Goal: Check status: Check status

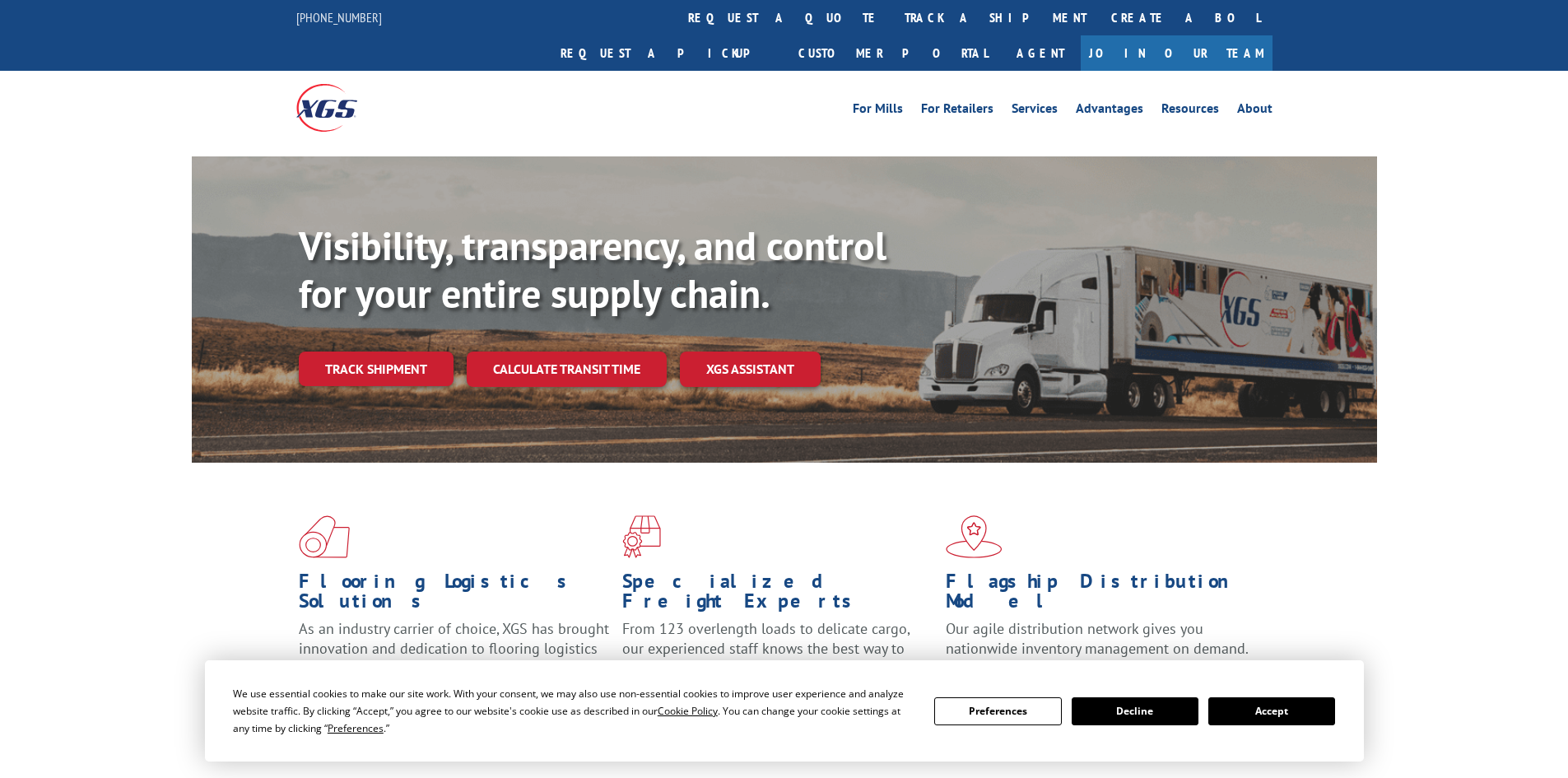
click at [1259, 711] on button "Accept" at bounding box center [1271, 712] width 127 height 28
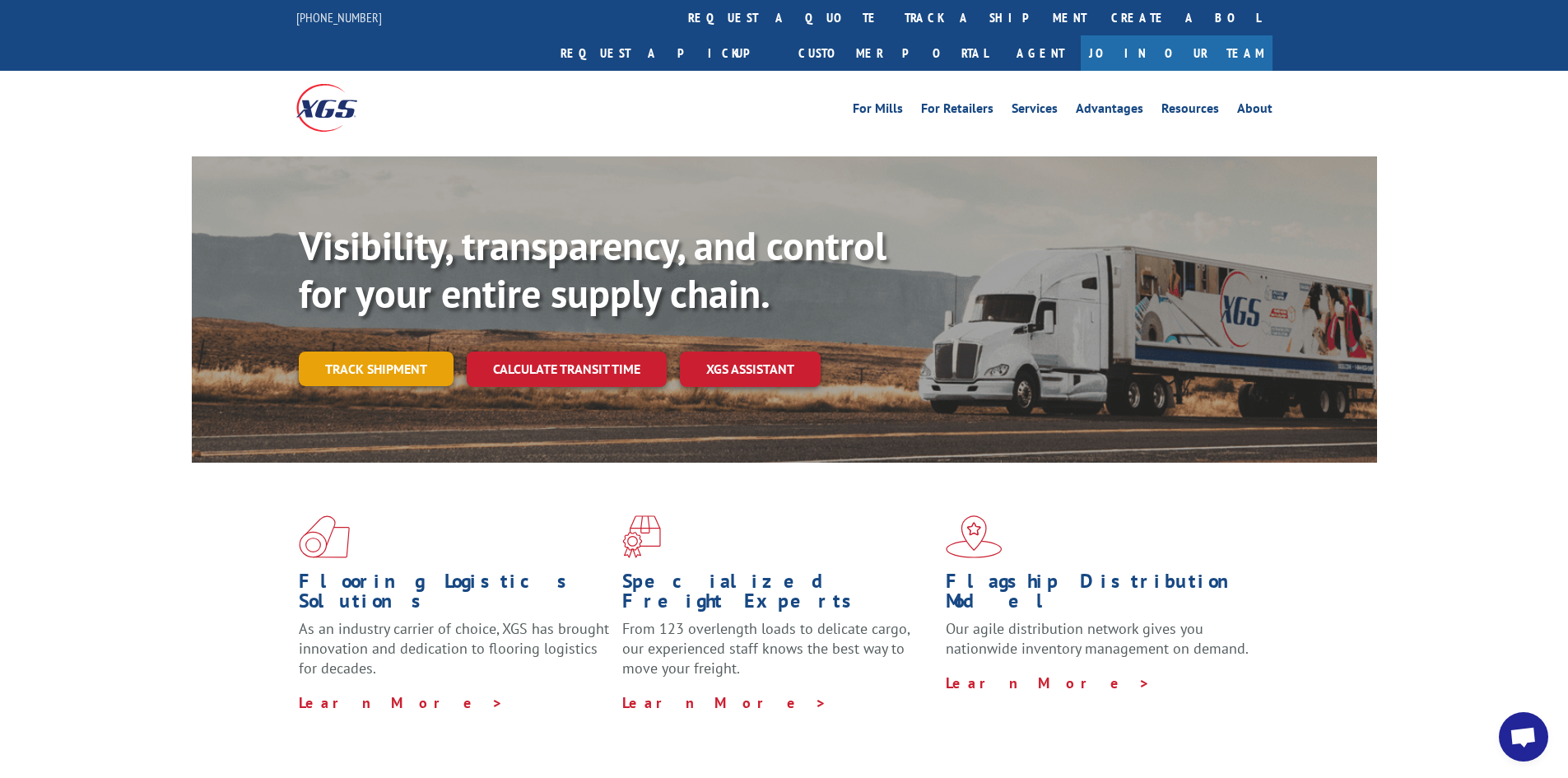
click at [378, 352] on link "Track shipment" at bounding box center [376, 369] width 154 height 35
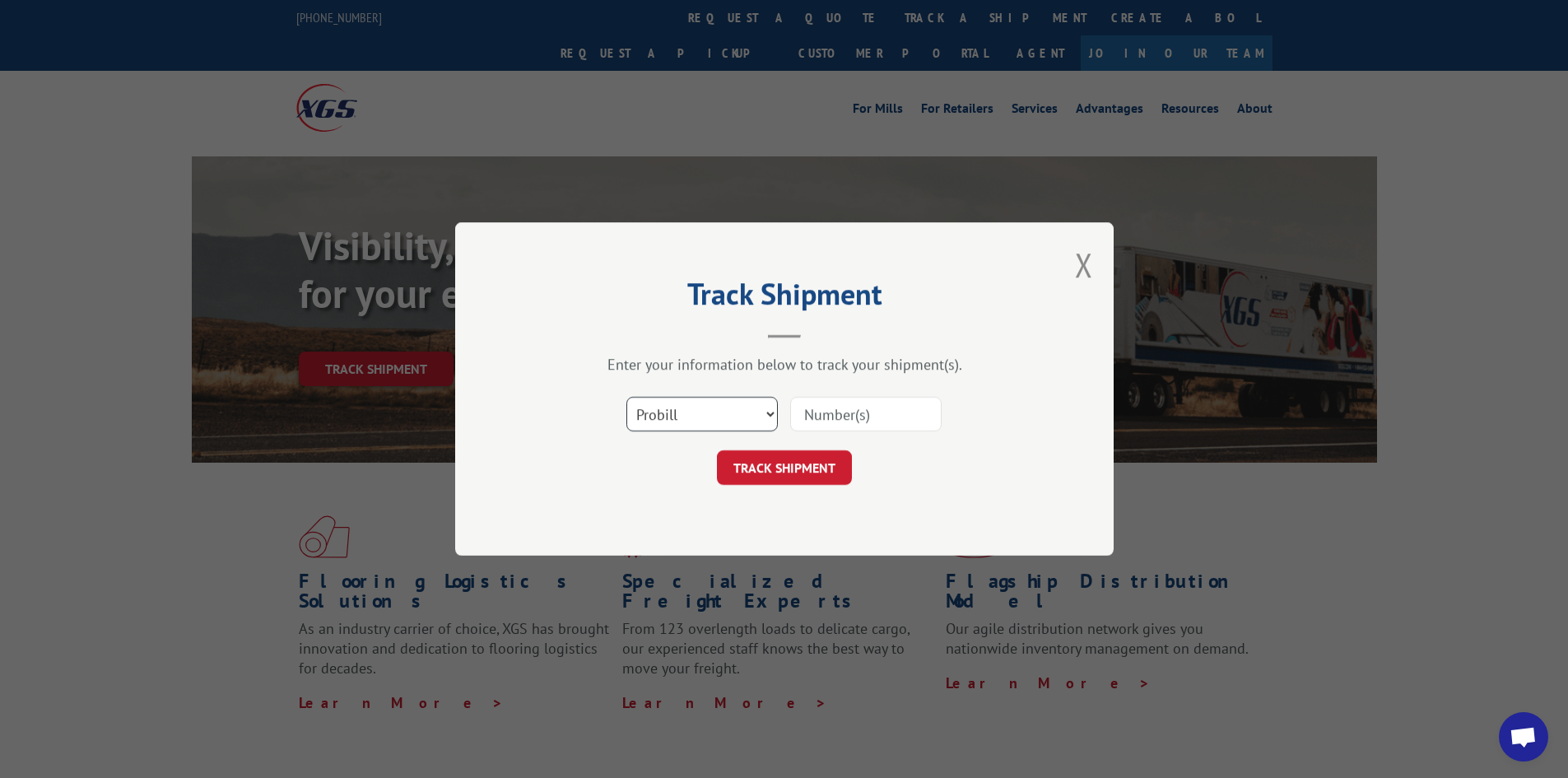
click at [709, 407] on select "Select category... Probill BOL PO" at bounding box center [702, 414] width 152 height 35
select select "po"
click at [626, 397] on select "Select category... Probill BOL PO" at bounding box center [702, 414] width 152 height 35
click at [881, 410] on input at bounding box center [865, 414] width 152 height 35
paste input "62546633"
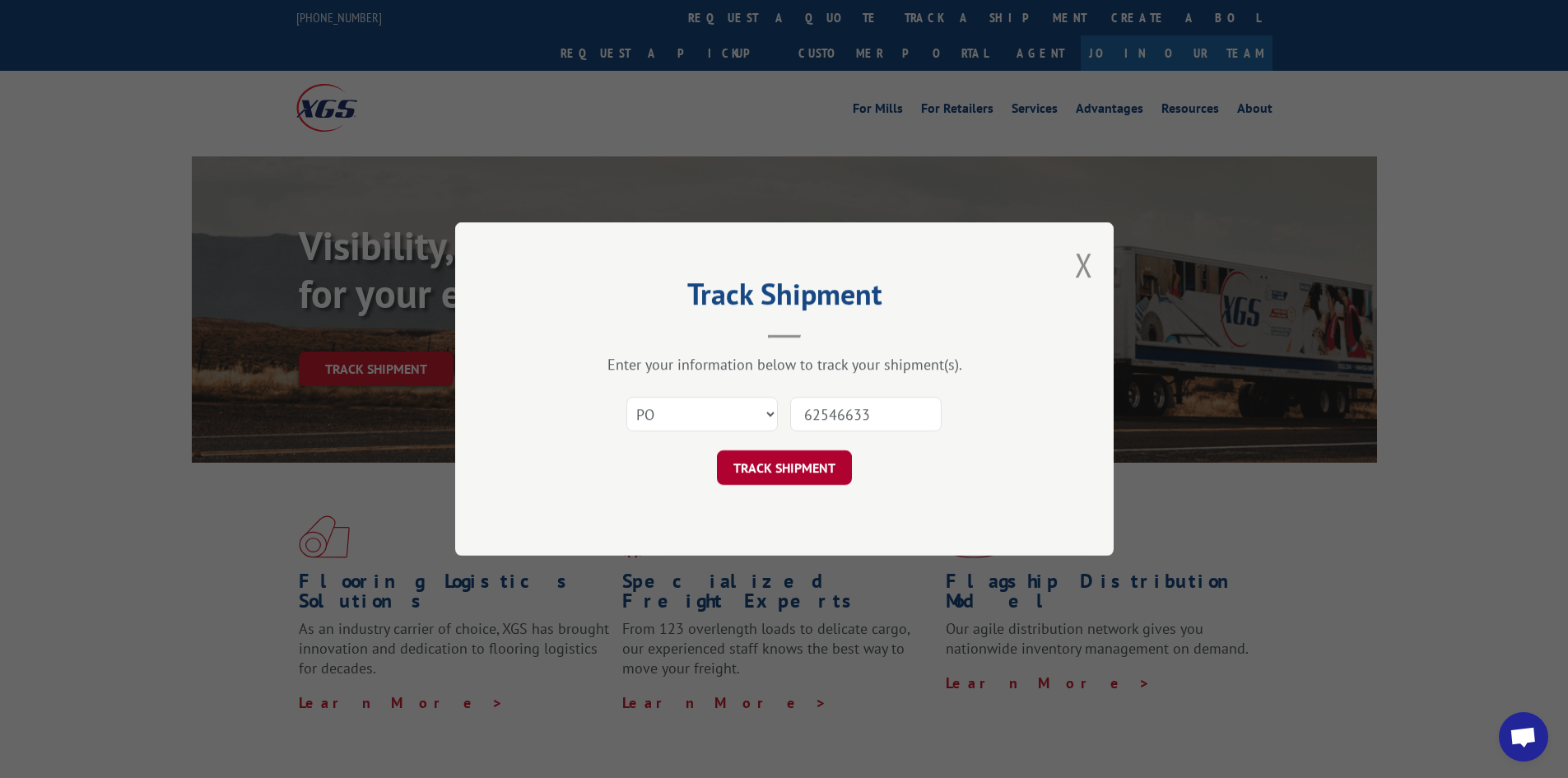
type input "62546633"
click at [761, 466] on button "TRACK SHIPMENT" at bounding box center [784, 467] width 135 height 35
